Goal: Navigation & Orientation: Find specific page/section

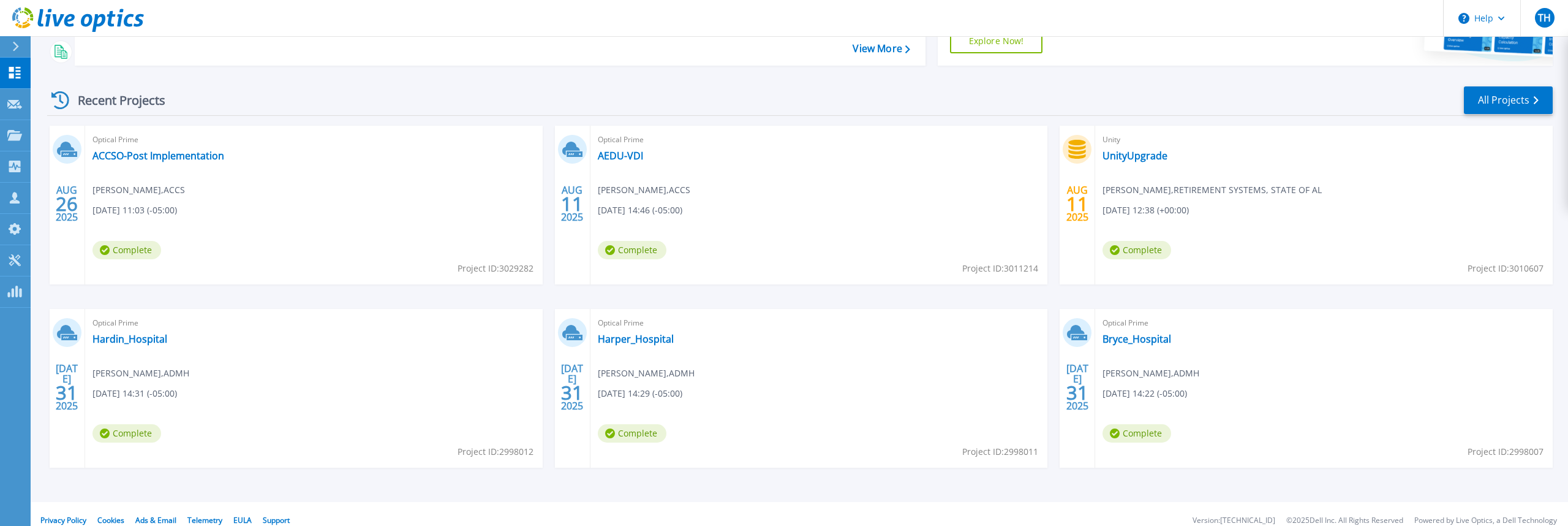
scroll to position [142, 0]
click at [1128, 160] on link "UnityUpgrade" at bounding box center [1135, 154] width 65 height 12
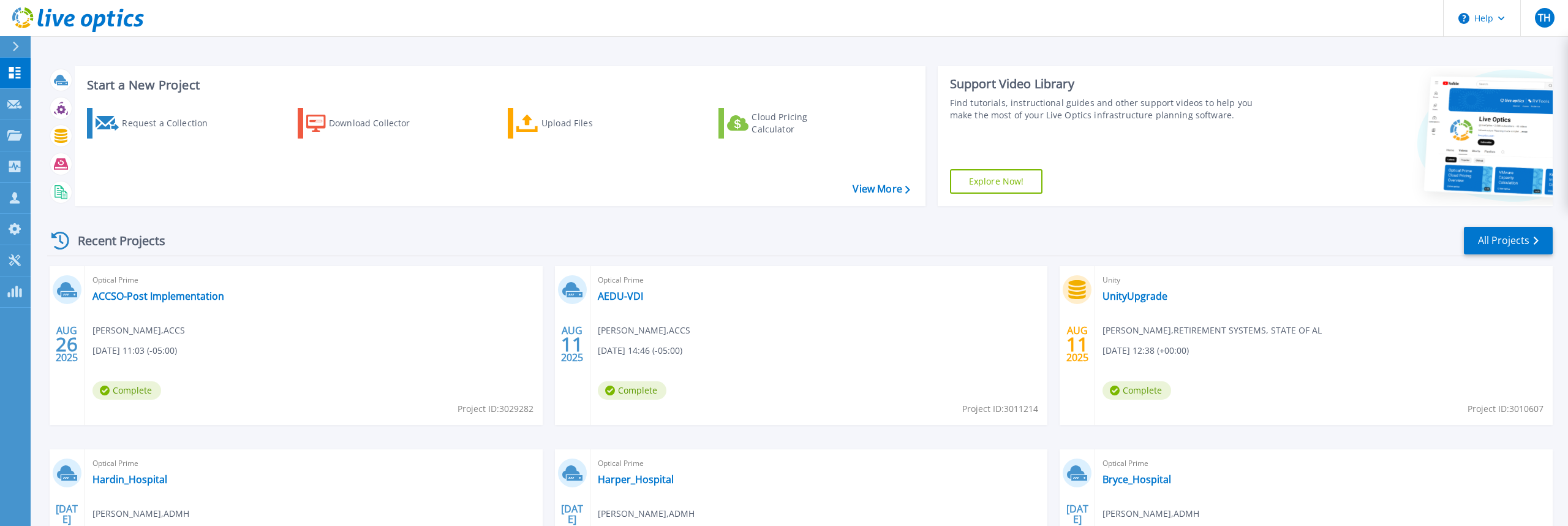
click at [1132, 348] on div "Unity UnityUpgrade [PERSON_NAME] , RETIREMENT SYSTEMS, STATE OF AL [DATE] 12:38…" at bounding box center [1324, 345] width 457 height 158
click at [1124, 302] on link "UnityUpgrade" at bounding box center [1135, 295] width 65 height 12
click at [1127, 302] on link "UnityUpgrade" at bounding box center [1135, 295] width 65 height 12
